Goal: Find specific page/section: Find specific page/section

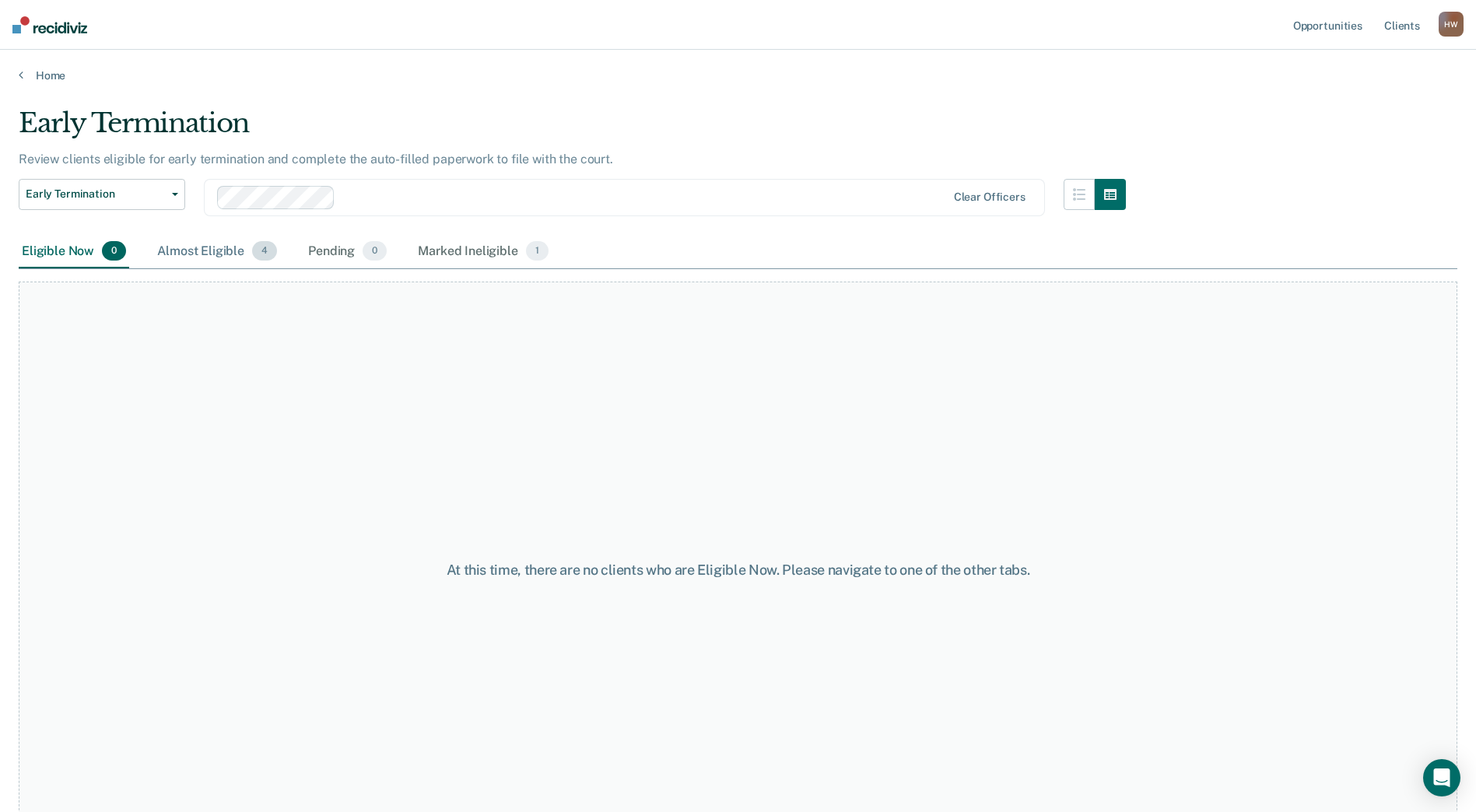
click at [199, 256] on div "Almost Eligible 4" at bounding box center [217, 252] width 126 height 34
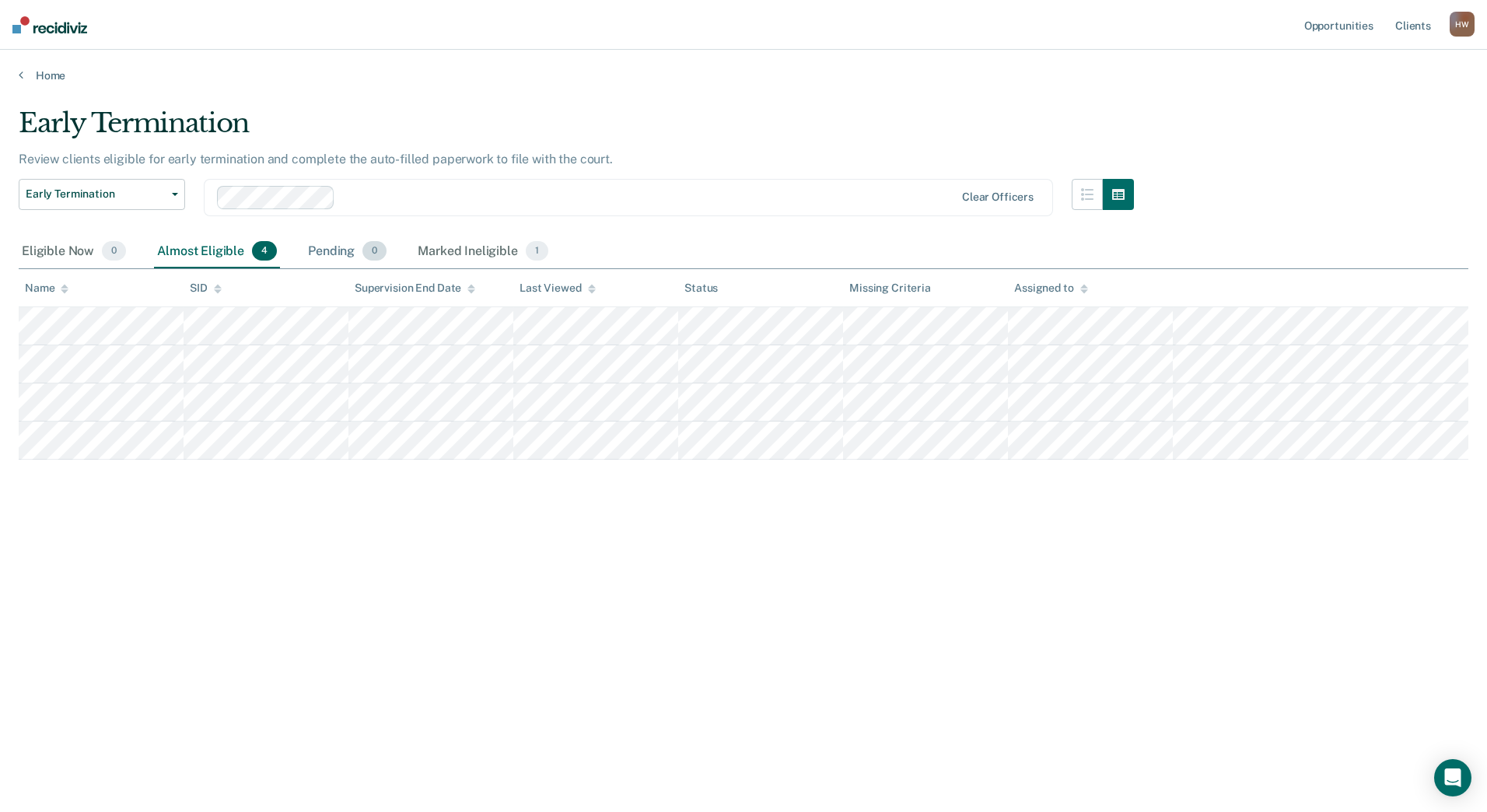
click at [337, 245] on div "Pending 0" at bounding box center [347, 252] width 85 height 34
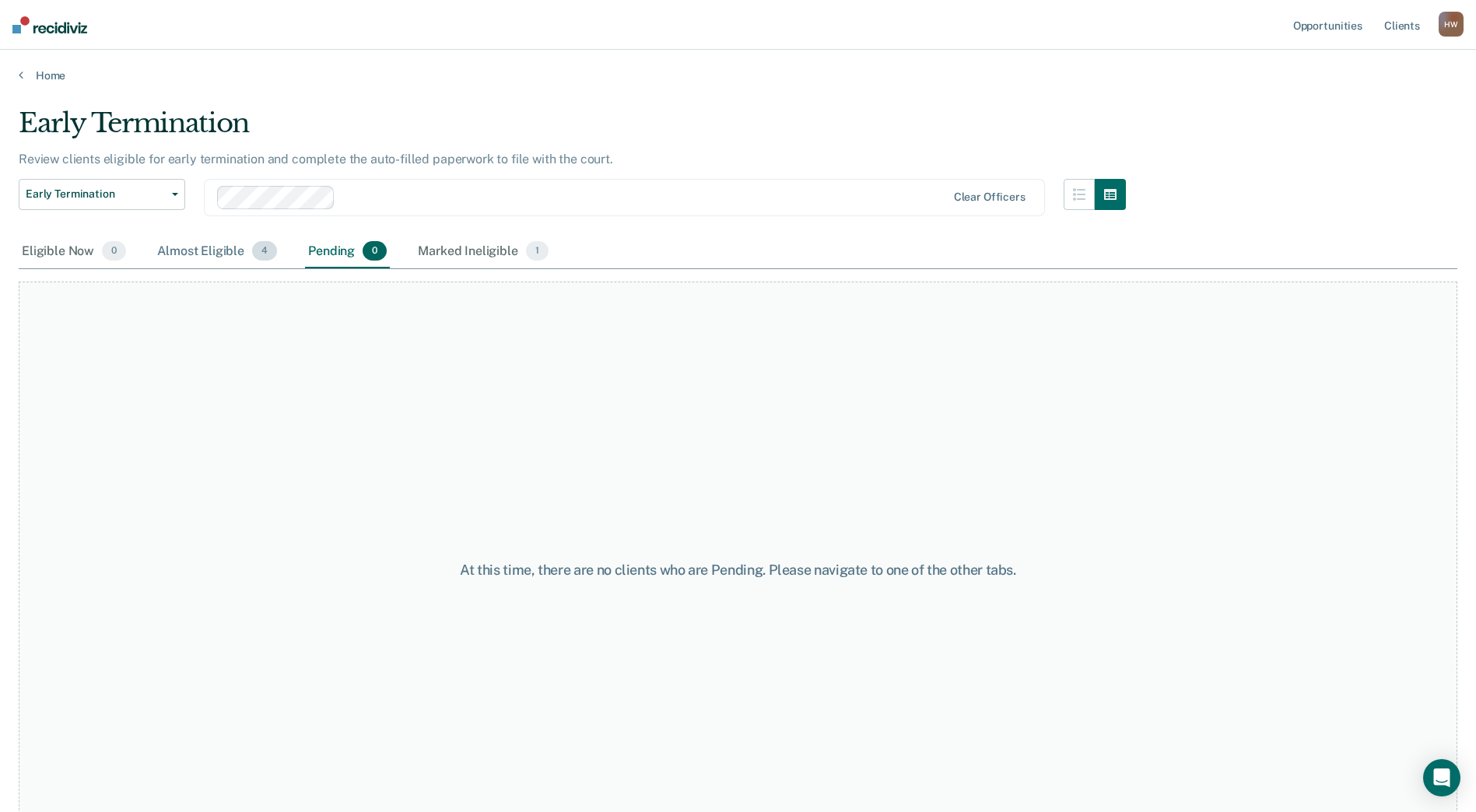
click at [189, 249] on div "Almost Eligible 4" at bounding box center [217, 252] width 126 height 34
